Goal: Information Seeking & Learning: Check status

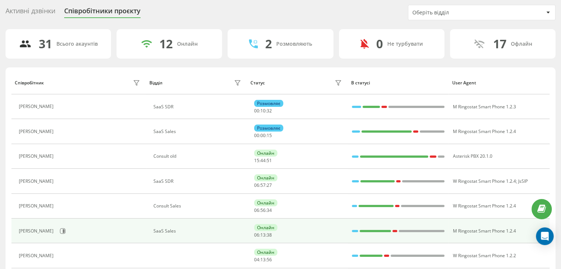
scroll to position [97, 0]
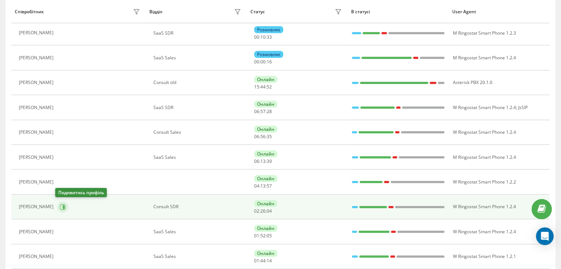
click at [58, 209] on button at bounding box center [62, 207] width 11 height 11
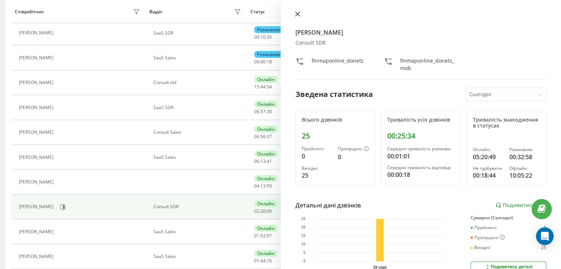
click at [298, 11] on button at bounding box center [298, 14] width 10 height 7
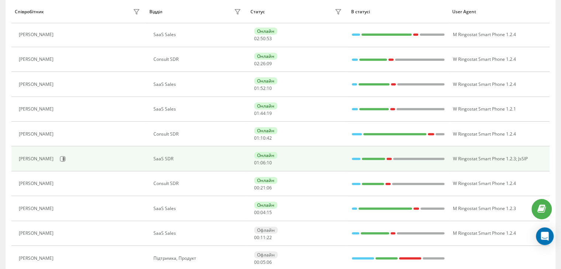
scroll to position [220, 0]
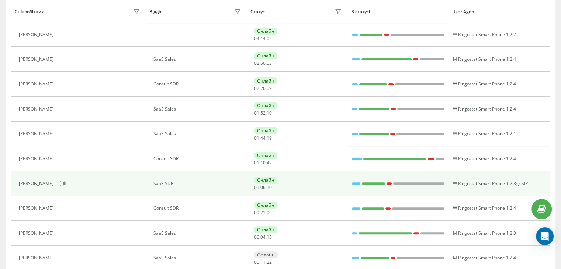
click at [65, 183] on div "[PERSON_NAME]" at bounding box center [80, 184] width 123 height 13
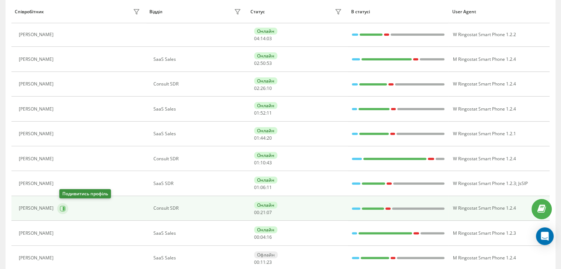
click at [60, 205] on button at bounding box center [62, 208] width 11 height 11
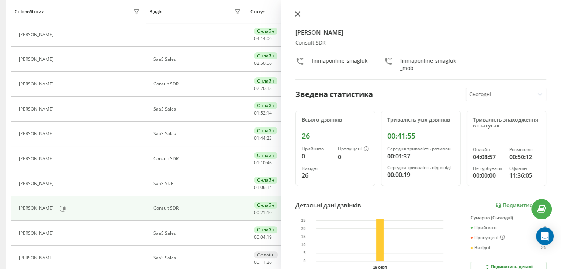
click at [300, 13] on button at bounding box center [298, 14] width 10 height 7
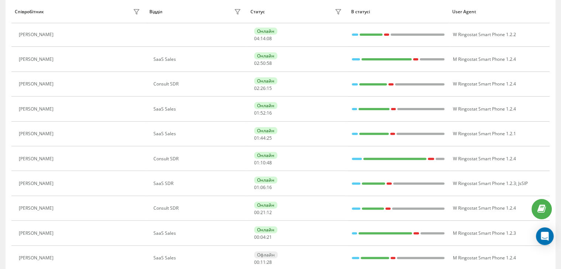
click at [59, 158] on icon at bounding box center [62, 159] width 6 height 6
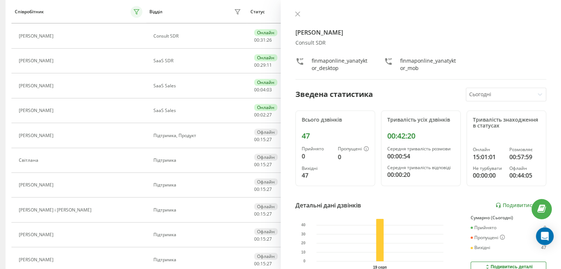
scroll to position [94, 0]
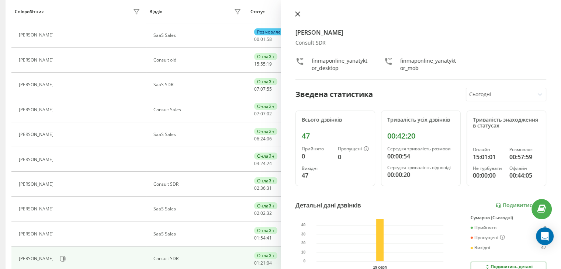
click at [300, 13] on icon at bounding box center [297, 13] width 5 height 5
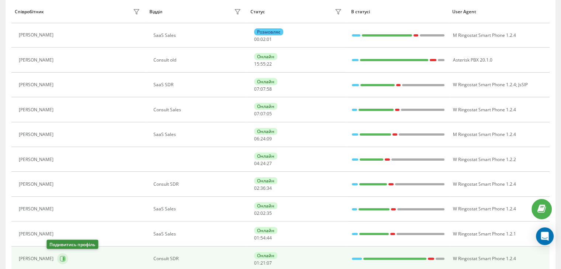
click at [57, 262] on button at bounding box center [62, 259] width 11 height 11
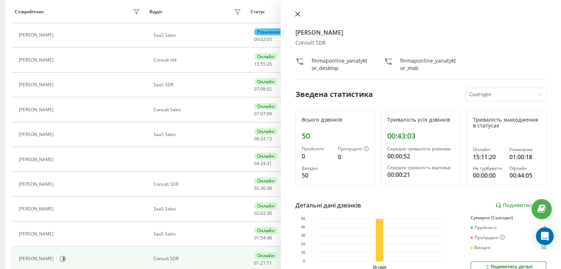
click at [297, 14] on icon at bounding box center [297, 14] width 4 height 4
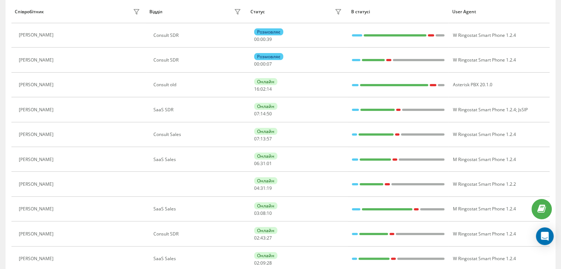
scroll to position [69, 0]
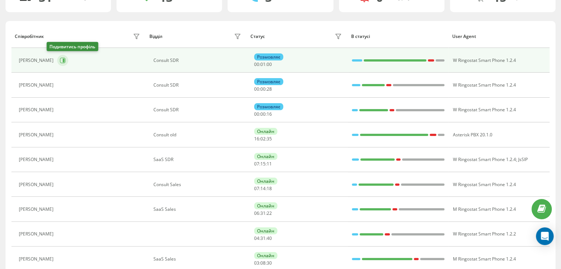
click at [60, 62] on icon at bounding box center [63, 61] width 6 height 6
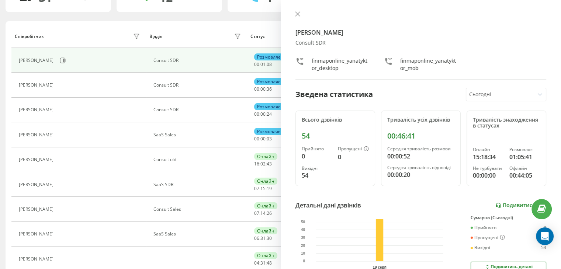
click at [509, 203] on link "Подивитись звіт" at bounding box center [521, 206] width 51 height 6
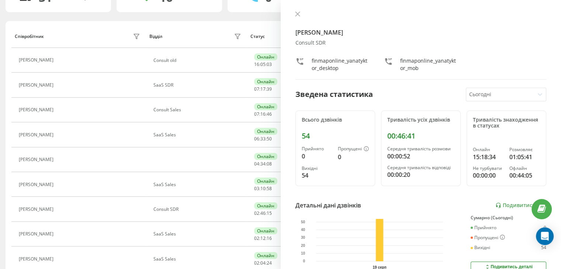
click at [292, 12] on div "[PERSON_NAME] Consult SDR finmaponline_yanatyktor_desktop finmaponline_yanatykt…" at bounding box center [421, 134] width 281 height 269
click at [296, 16] on icon at bounding box center [297, 13] width 5 height 5
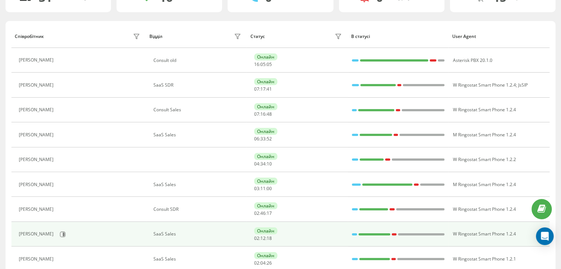
scroll to position [143, 0]
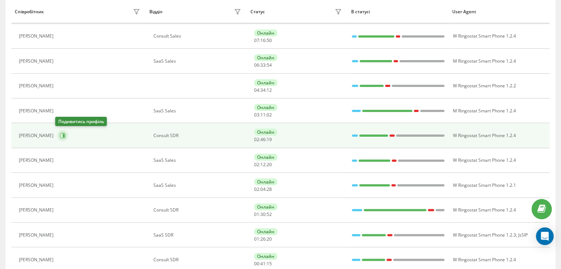
click at [57, 135] on button at bounding box center [62, 135] width 11 height 11
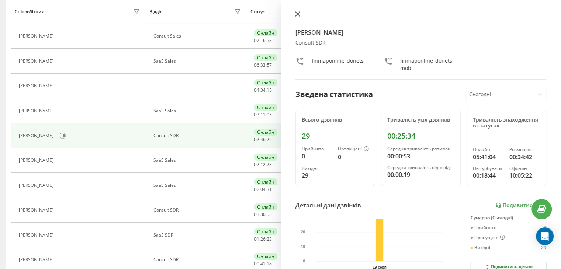
click at [296, 12] on icon at bounding box center [297, 13] width 5 height 5
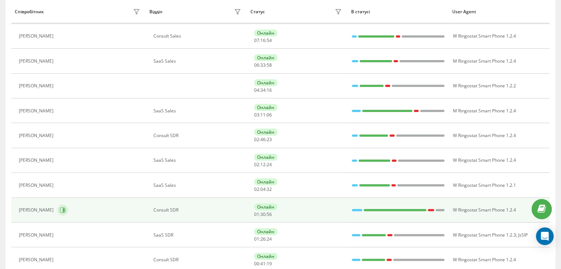
click at [63, 209] on icon at bounding box center [64, 211] width 2 height 4
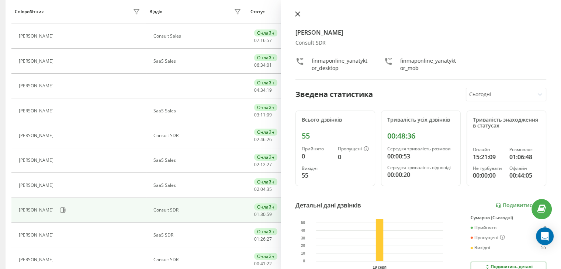
click at [297, 14] on icon at bounding box center [297, 14] width 4 height 4
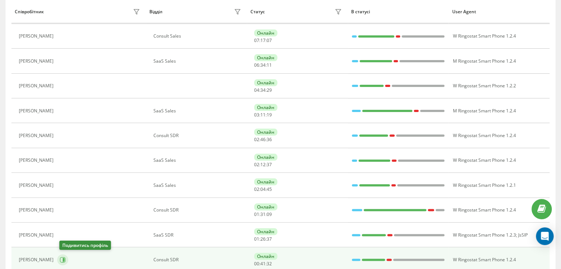
click at [66, 261] on icon at bounding box center [63, 260] width 6 height 6
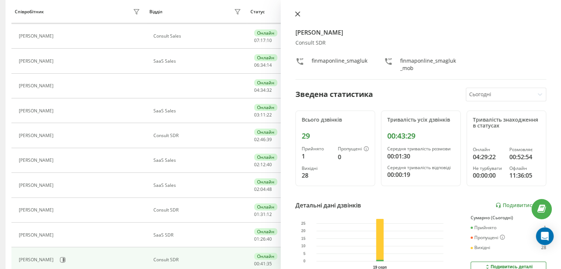
click at [297, 14] on icon at bounding box center [297, 13] width 5 height 5
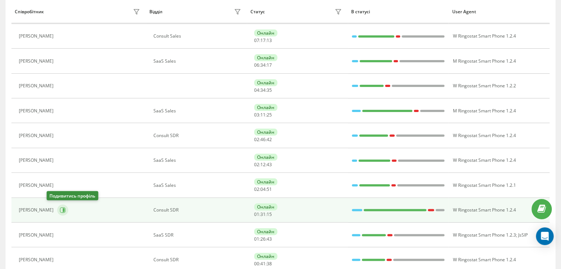
click at [60, 210] on icon at bounding box center [63, 211] width 6 height 6
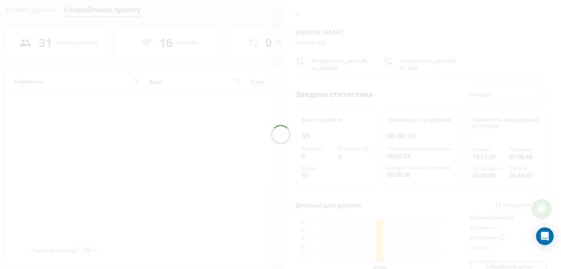
scroll to position [24, 0]
click at [296, 14] on div at bounding box center [280, 134] width 561 height 269
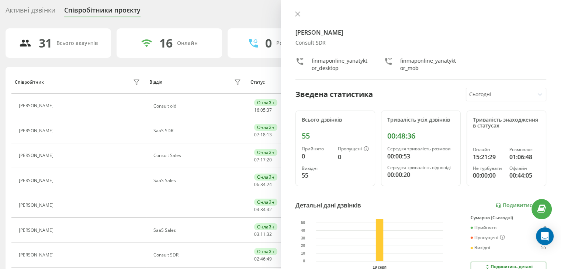
scroll to position [143, 0]
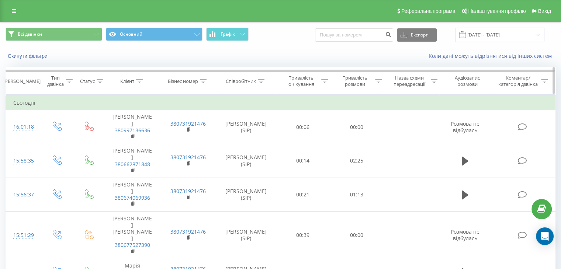
click at [375, 81] on icon at bounding box center [378, 81] width 7 height 4
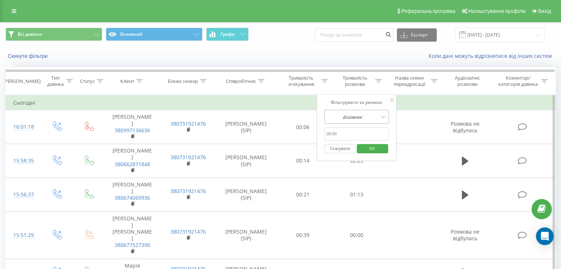
click at [368, 116] on div at bounding box center [353, 117] width 52 height 7
click at [368, 141] on div "Скасувати OK" at bounding box center [356, 149] width 65 height 17
click at [368, 132] on input "text" at bounding box center [356, 134] width 65 height 13
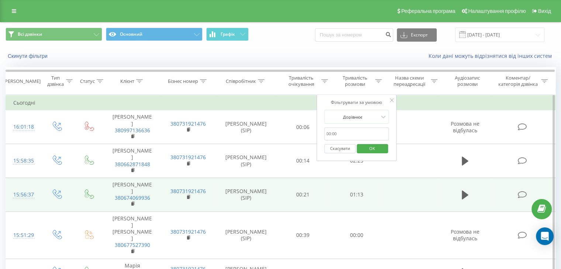
type input "00:30"
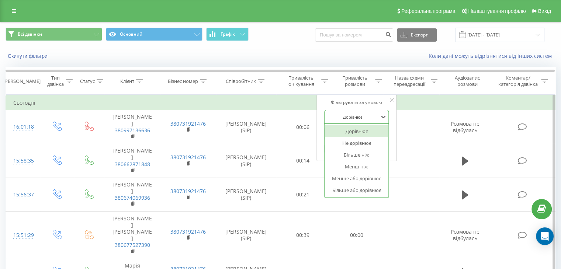
click at [371, 115] on div at bounding box center [353, 117] width 52 height 7
click at [359, 190] on div "Більше або дорівнює" at bounding box center [357, 191] width 64 height 12
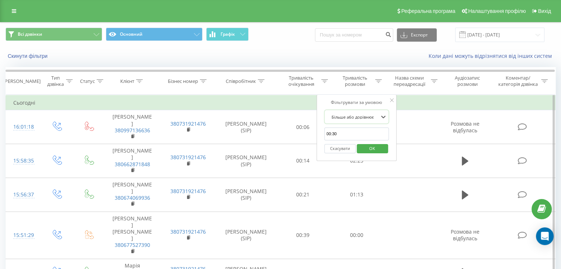
click at [366, 146] on span "OK" at bounding box center [372, 148] width 21 height 11
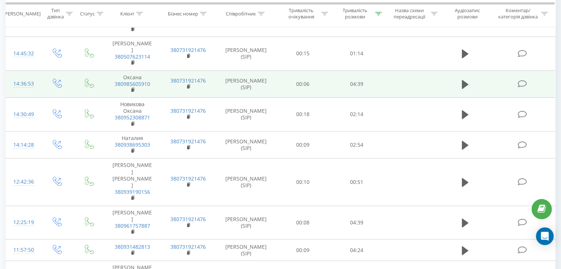
scroll to position [369, 0]
